Goal: Task Accomplishment & Management: Manage account settings

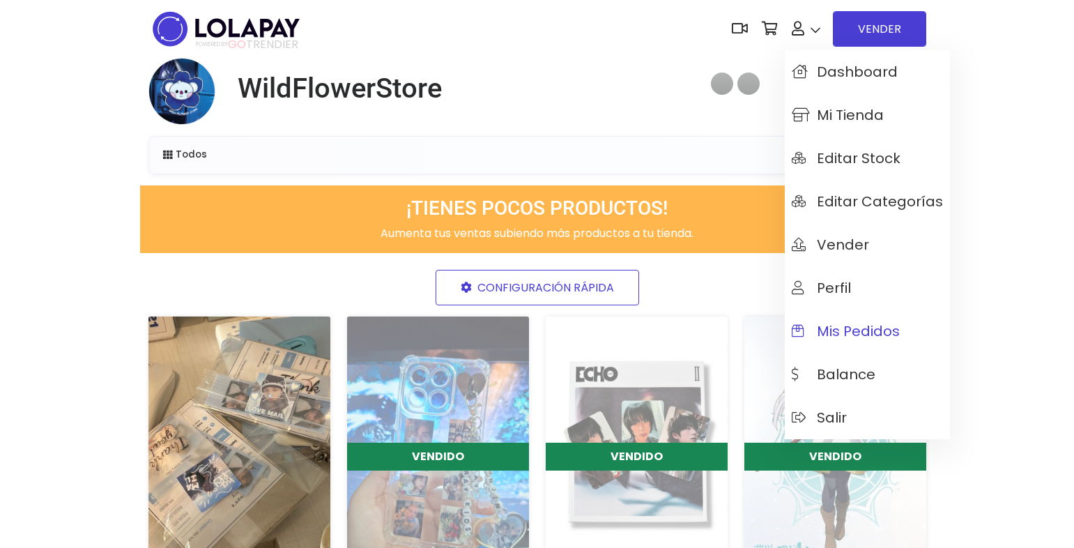
click at [898, 343] on link "Mis pedidos" at bounding box center [866, 330] width 165 height 43
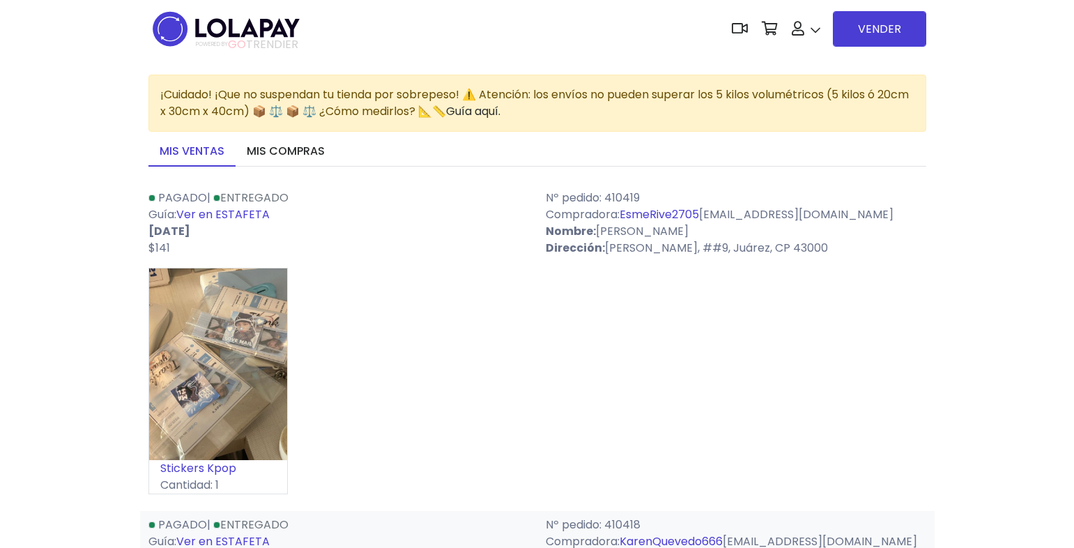
click at [870, 333] on div "Stickers Kpop Cantidad: 1" at bounding box center [536, 387] width 777 height 238
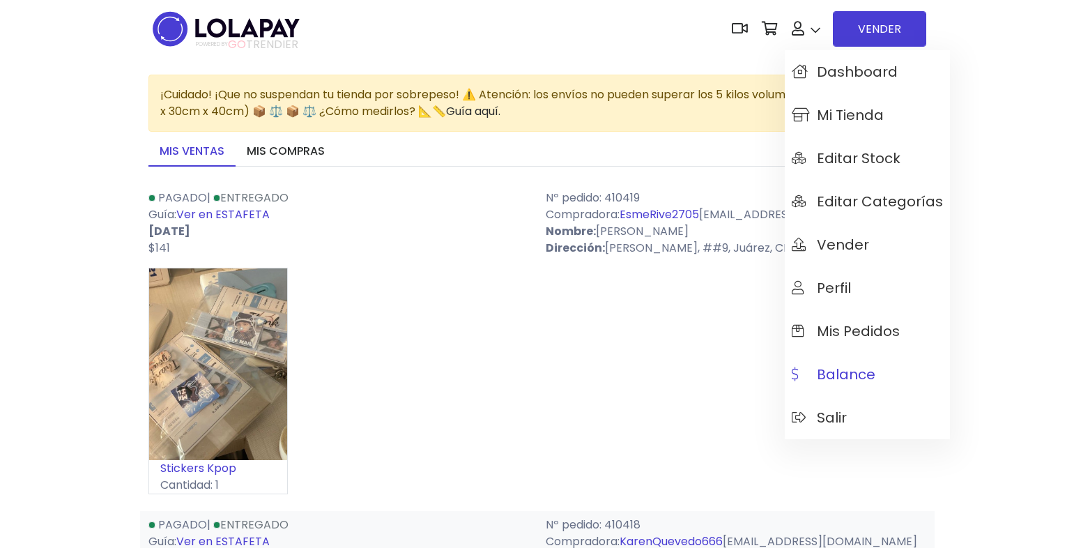
click at [885, 373] on link "Balance" at bounding box center [866, 373] width 165 height 43
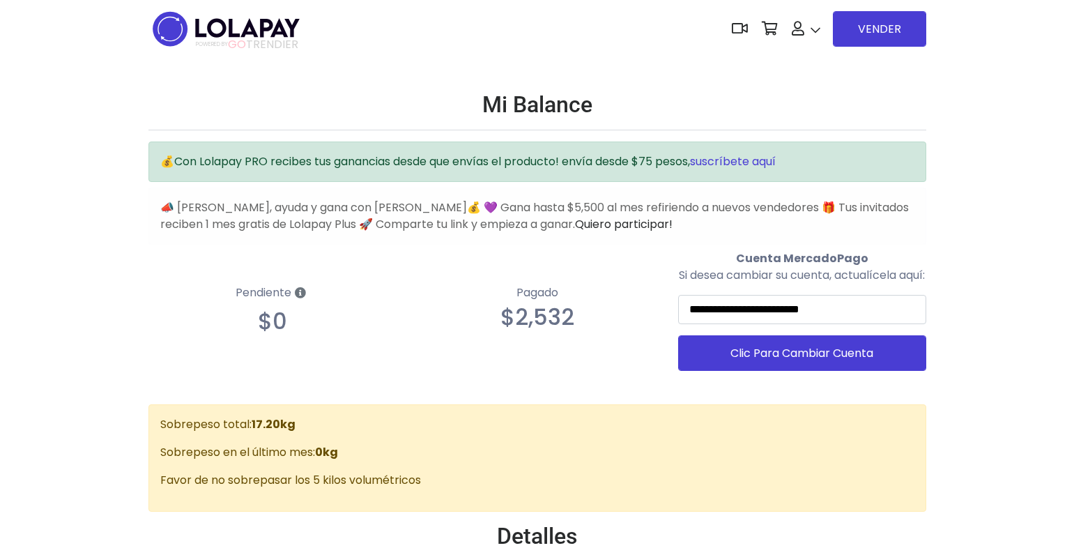
click at [734, 160] on link "suscríbete aquí" at bounding box center [733, 161] width 86 height 16
click at [592, 228] on link "Quiero participar!" at bounding box center [624, 224] width 98 height 16
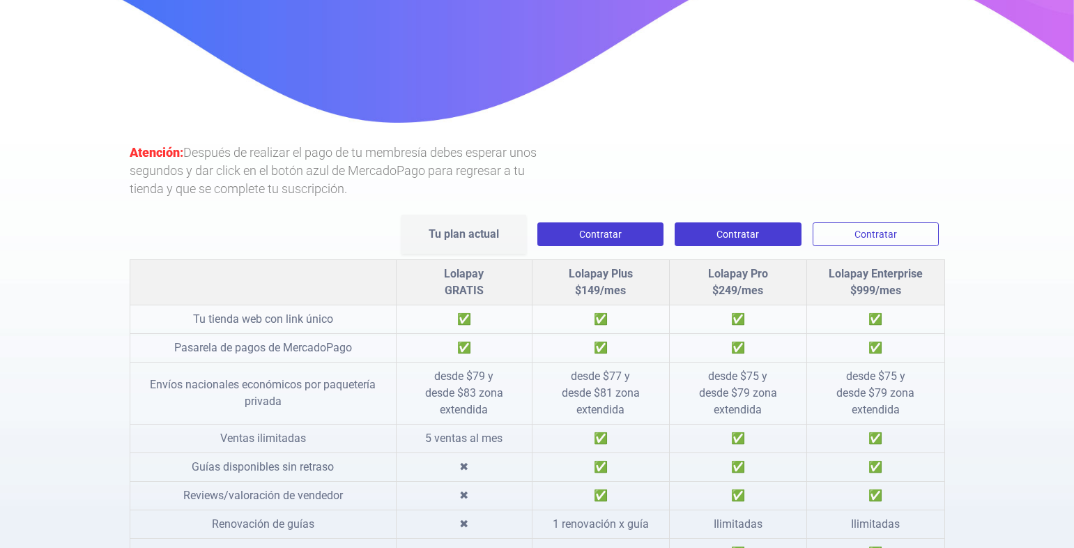
scroll to position [131, 0]
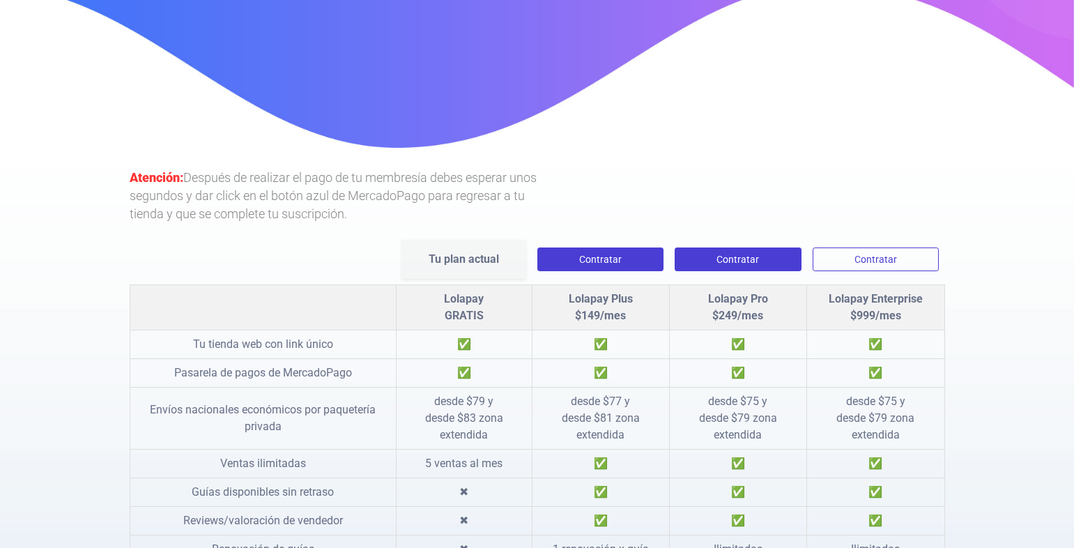
click at [471, 258] on b "Tu plan actual" at bounding box center [463, 258] width 70 height 13
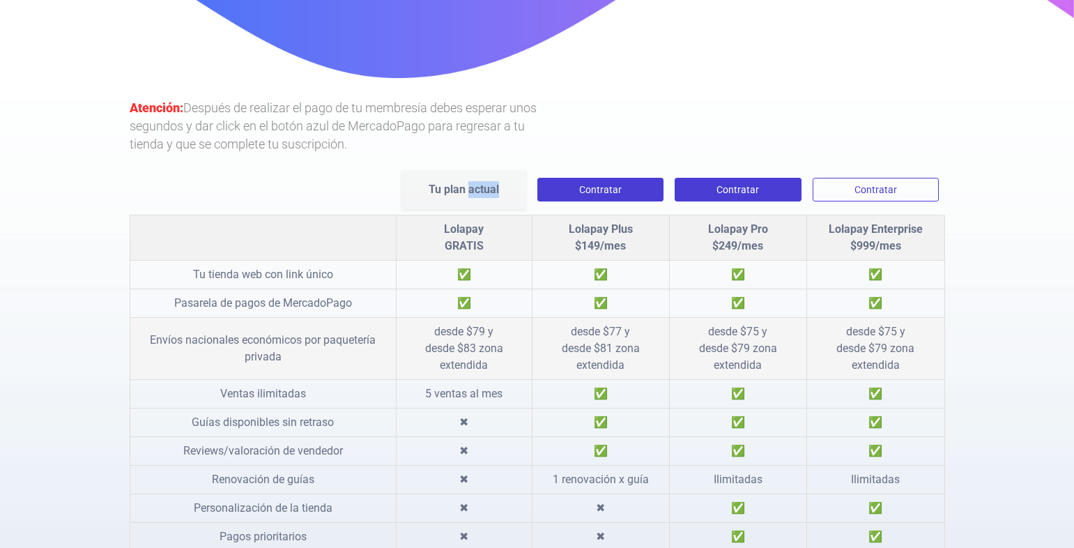
scroll to position [270, 0]
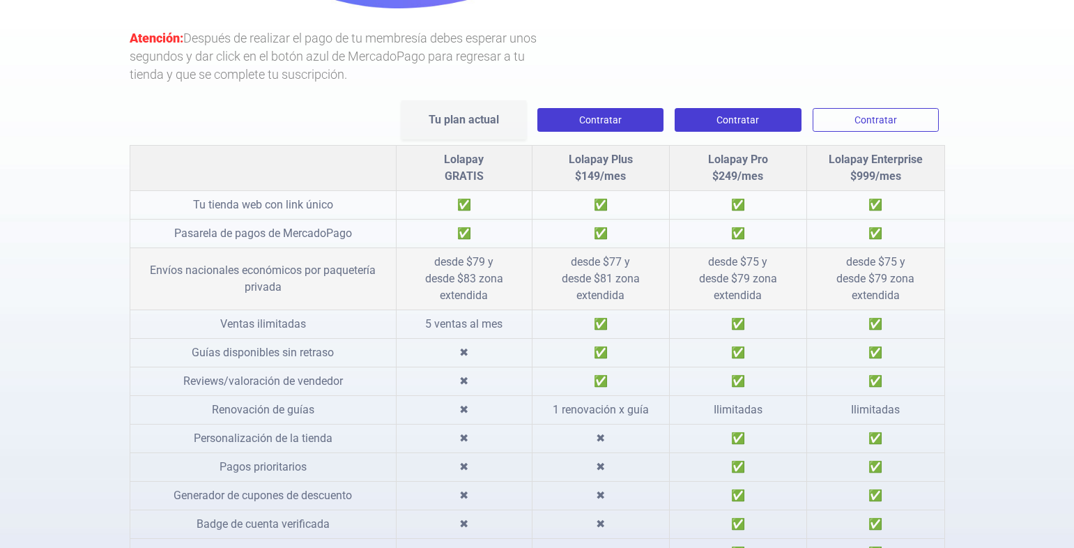
click at [409, 260] on td "desde $79 y desde $83 zona extendida" at bounding box center [464, 279] width 136 height 62
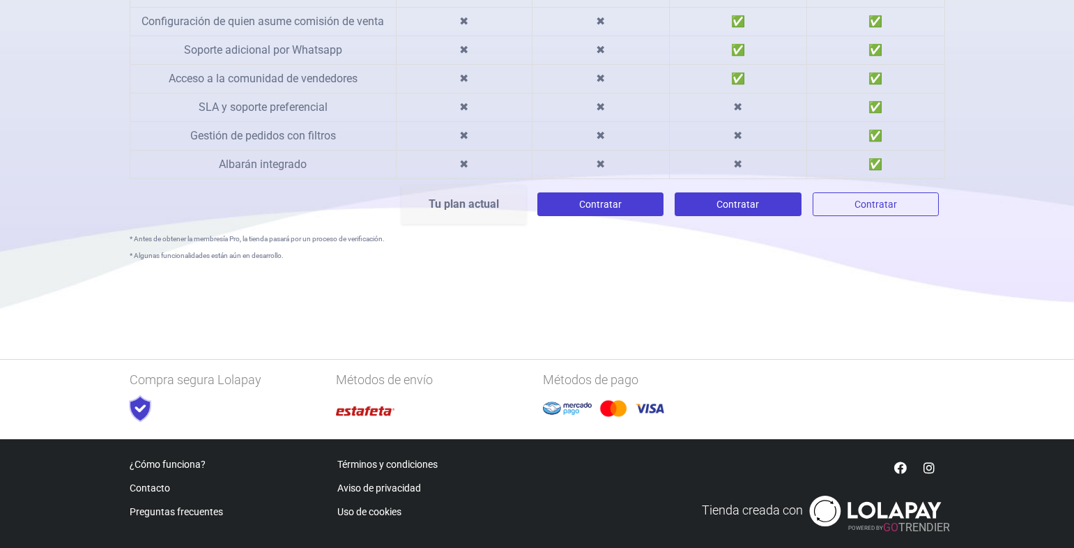
scroll to position [897, 0]
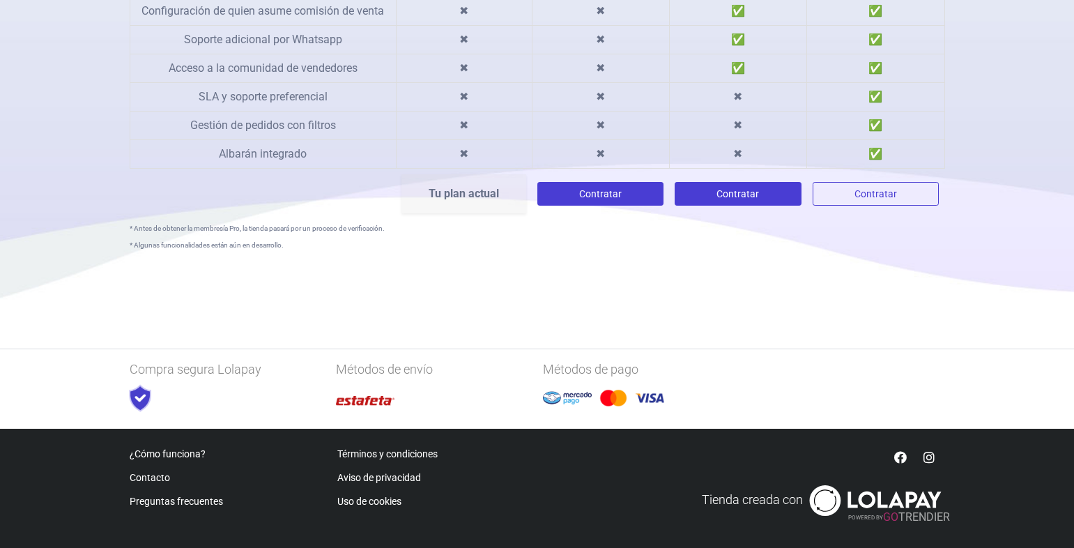
click at [463, 195] on b "Tu plan actual" at bounding box center [463, 193] width 70 height 13
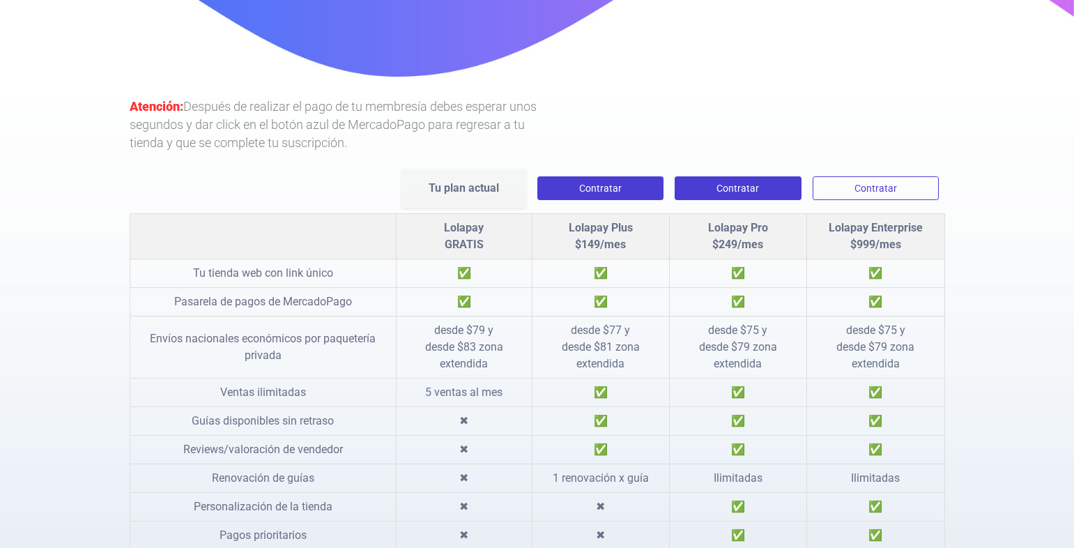
scroll to position [201, 0]
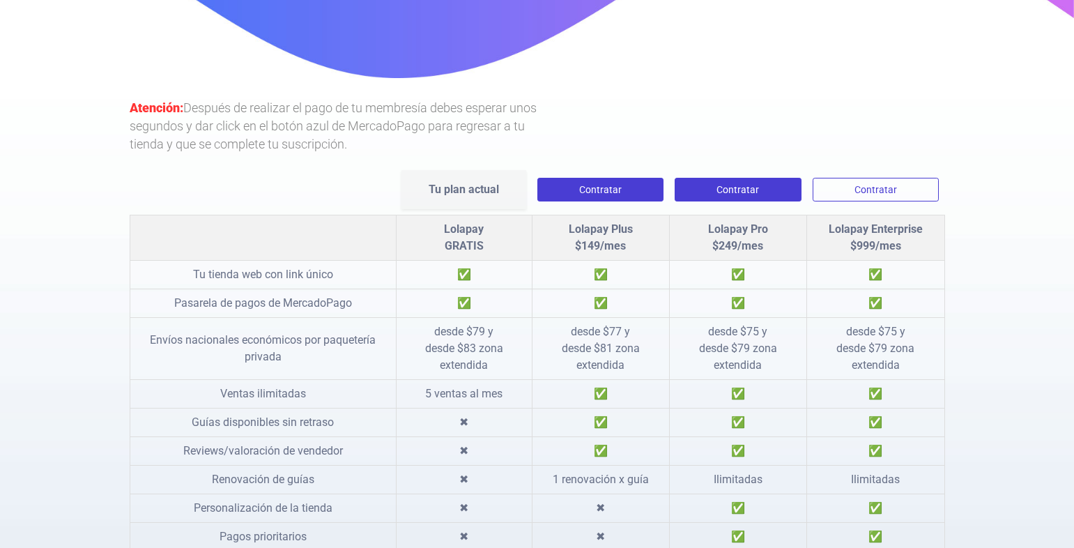
drag, startPoint x: 469, startPoint y: 208, endPoint x: 376, endPoint y: 70, distance: 166.7
